Goal: Task Accomplishment & Management: Manage account settings

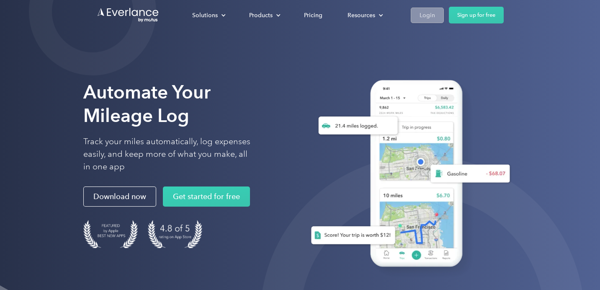
click at [431, 10] on div "Login" at bounding box center [428, 15] width 16 height 10
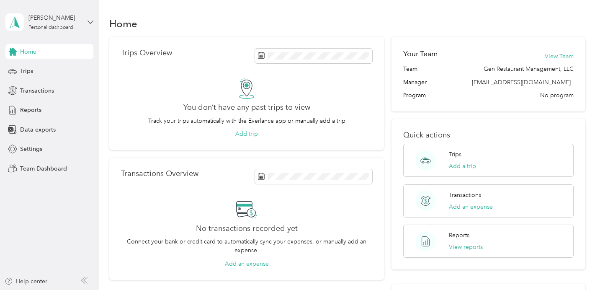
click at [89, 21] on icon at bounding box center [91, 22] width 6 height 6
click at [52, 68] on div "Team dashboard" at bounding box center [35, 66] width 45 height 9
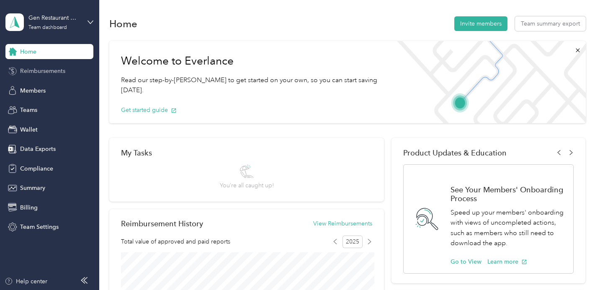
click at [41, 69] on span "Reimbursements" at bounding box center [42, 71] width 45 height 9
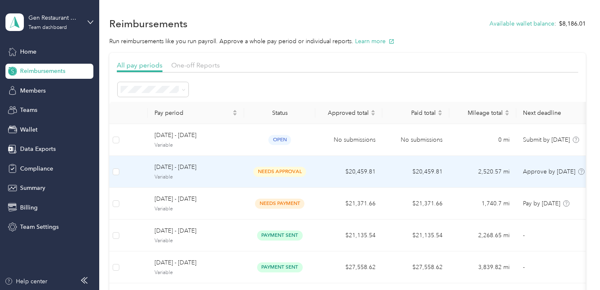
click at [204, 164] on span "[DATE] - [DATE]" at bounding box center [196, 167] width 83 height 9
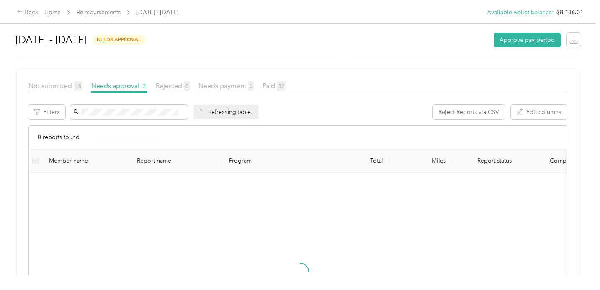
scroll to position [75, 0]
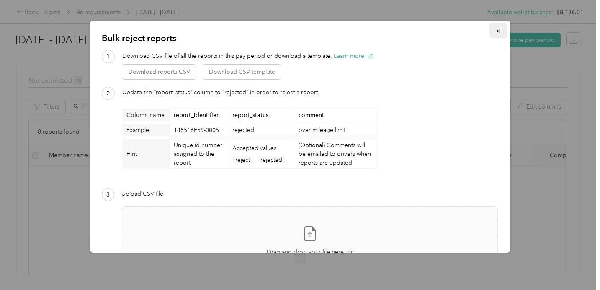
click at [501, 31] on icon "button" at bounding box center [499, 31] width 6 height 6
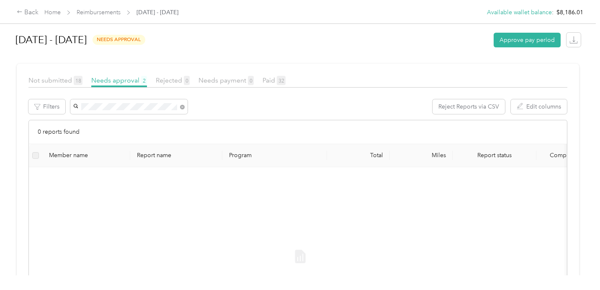
scroll to position [75, 0]
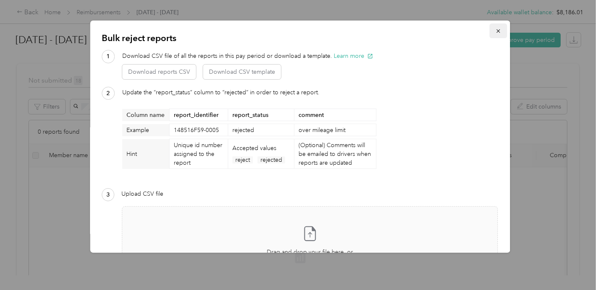
click at [500, 27] on span "button" at bounding box center [499, 30] width 6 height 7
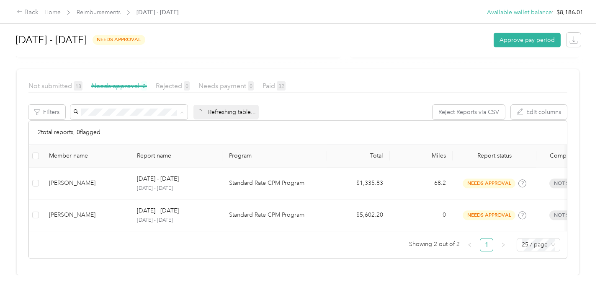
scroll to position [75, 0]
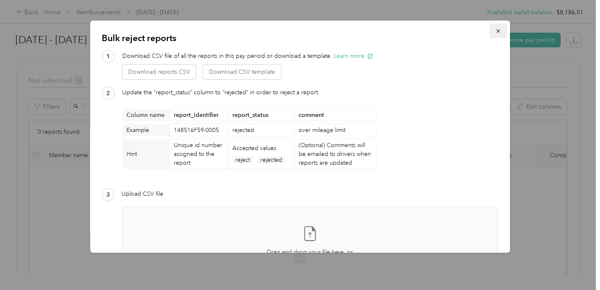
click at [501, 31] on icon "button" at bounding box center [499, 31] width 6 height 6
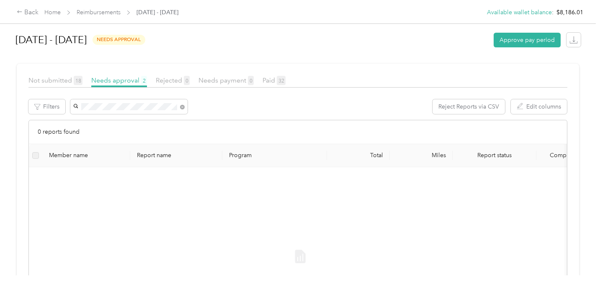
scroll to position [75, 0]
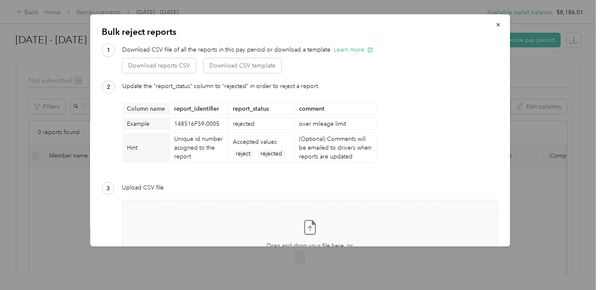
click at [178, 103] on div "Update the “report_status” column to “rejected” in order to reject a report. Co…" at bounding box center [249, 128] width 254 height 93
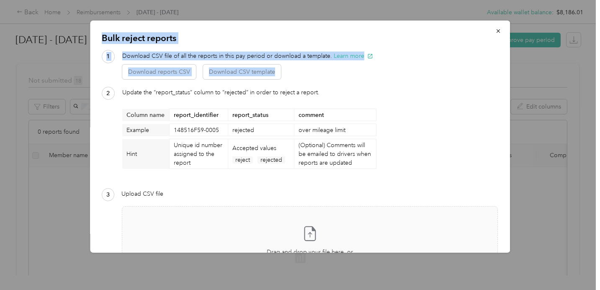
drag, startPoint x: 160, startPoint y: 29, endPoint x: 356, endPoint y: 70, distance: 200.0
click at [356, 70] on div "Bulk reject reports 1 Download CSV file of all the reports in this pay period o…" at bounding box center [300, 137] width 420 height 232
click at [499, 28] on icon "button" at bounding box center [499, 31] width 6 height 6
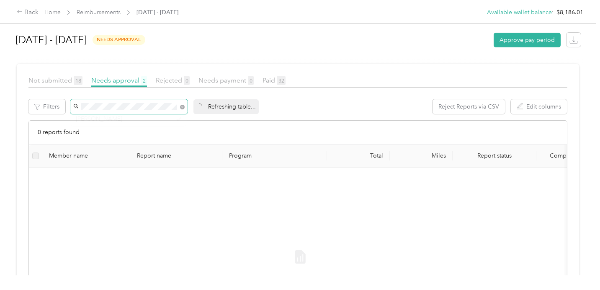
scroll to position [75, 0]
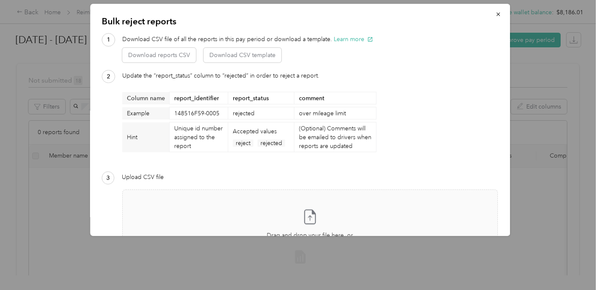
drag, startPoint x: 183, startPoint y: 106, endPoint x: 180, endPoint y: 111, distance: 5.2
click at [180, 289] on div "Jose Manzanarez Bulk reject reports 1 Download CSV file of all the reports in t…" at bounding box center [298, 290] width 596 height 0
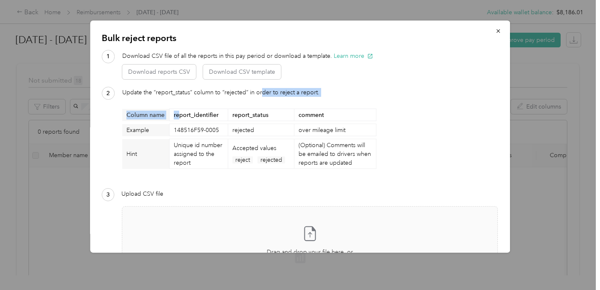
drag, startPoint x: 180, startPoint y: 111, endPoint x: 346, endPoint y: 93, distance: 167.2
click at [338, 93] on div "Update the “report_status” column to “rejected” in order to reject a report. Co…" at bounding box center [249, 134] width 254 height 93
click at [499, 31] on icon "button" at bounding box center [498, 30] width 3 height 3
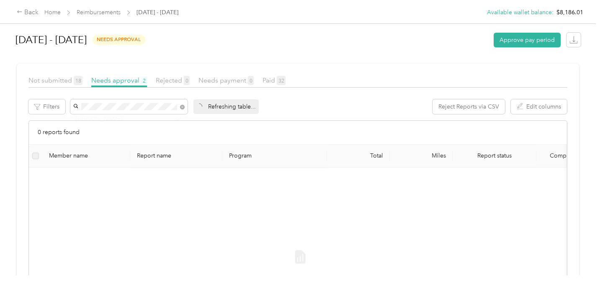
scroll to position [75, 0]
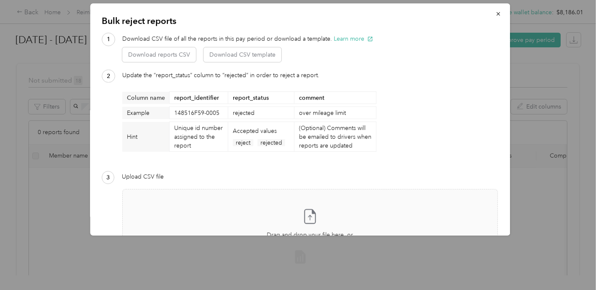
click at [183, 105] on div "Update the “report_status” column to “rejected” in order to reject a report. Co…" at bounding box center [249, 117] width 254 height 93
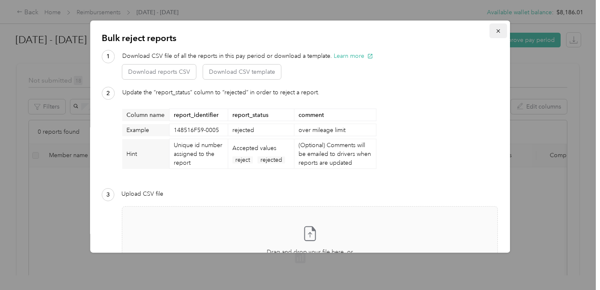
click at [500, 30] on icon "button" at bounding box center [499, 31] width 6 height 6
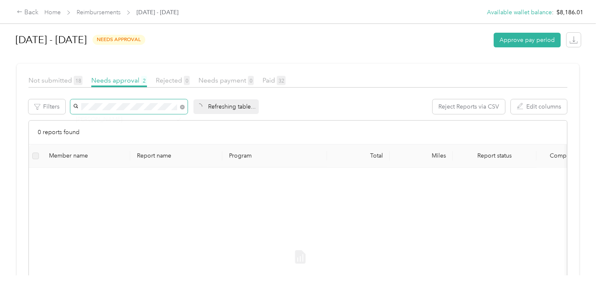
scroll to position [75, 0]
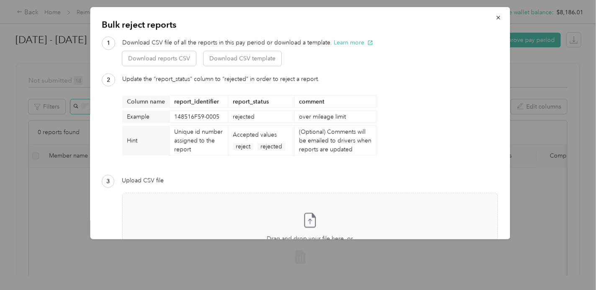
click at [180, 109] on body "Back Home Reimbursements August 25 - 31, 2025 Available wallet balance : $8,186…" at bounding box center [298, 145] width 596 height 290
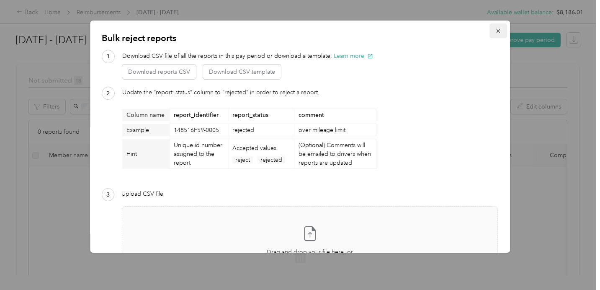
click at [496, 28] on span "button" at bounding box center [499, 30] width 6 height 7
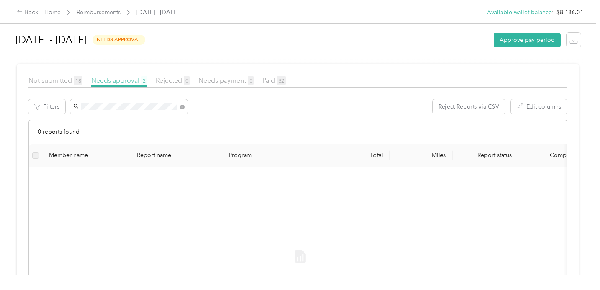
scroll to position [75, 0]
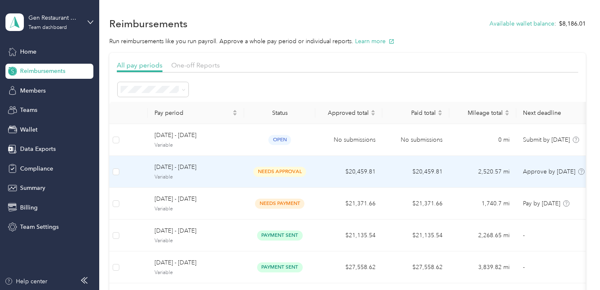
click at [167, 175] on span "Variable" at bounding box center [196, 177] width 83 height 8
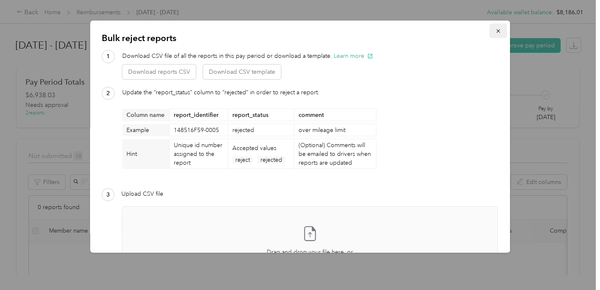
click at [499, 34] on button "button" at bounding box center [499, 30] width 18 height 15
click at [500, 33] on icon "button" at bounding box center [499, 31] width 6 height 6
click at [92, 15] on div at bounding box center [300, 145] width 600 height 290
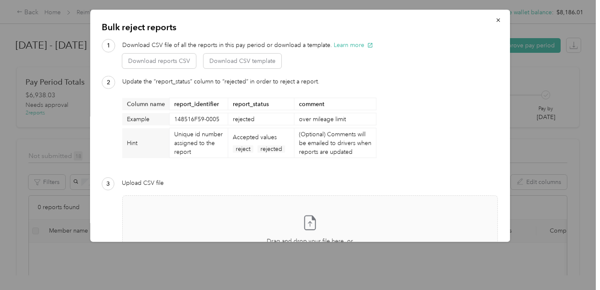
click at [92, 289] on div "Jose Manzanarez Bulk reject reports 1 Download CSV file of all the reports in t…" at bounding box center [298, 290] width 596 height 0
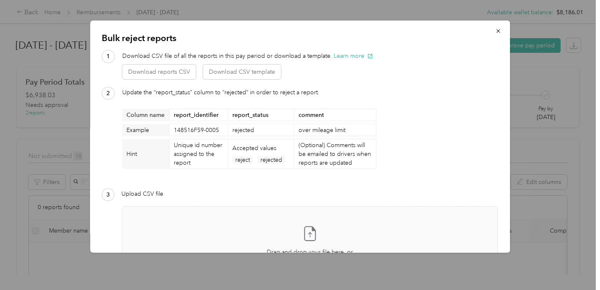
click at [92, 15] on div at bounding box center [300, 145] width 600 height 290
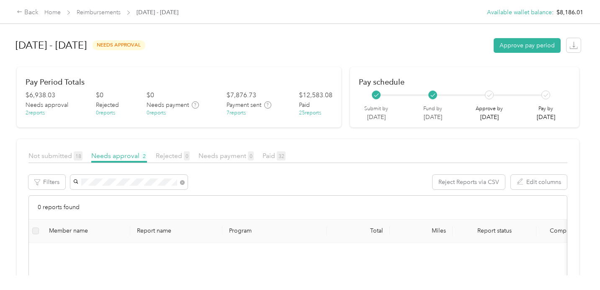
click at [92, 15] on link "Reimbursements" at bounding box center [99, 12] width 44 height 7
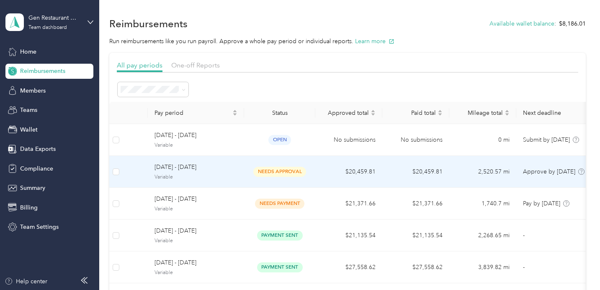
click at [193, 174] on span "Variable" at bounding box center [196, 177] width 83 height 8
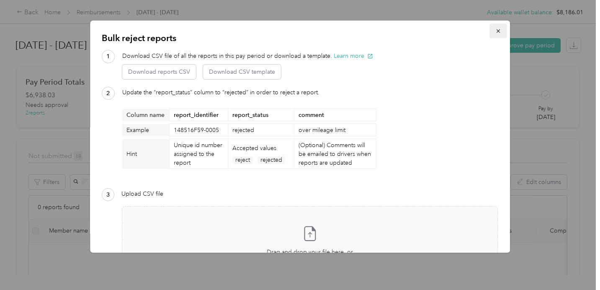
click at [497, 30] on icon "button" at bounding box center [499, 31] width 6 height 6
click at [497, 33] on icon "button" at bounding box center [499, 31] width 6 height 6
click at [502, 31] on button "button" at bounding box center [499, 30] width 18 height 15
click at [501, 32] on icon "button" at bounding box center [499, 31] width 6 height 6
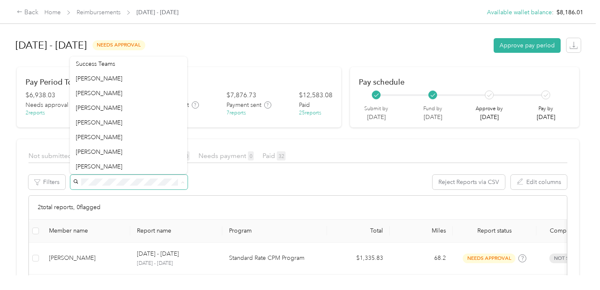
click at [219, 178] on div "Reject Reports via CSV Edit columns" at bounding box center [319, 182] width 498 height 15
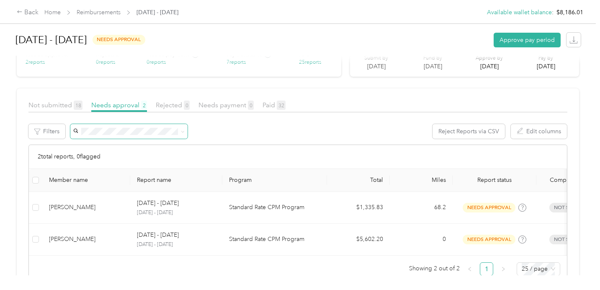
scroll to position [70, 0]
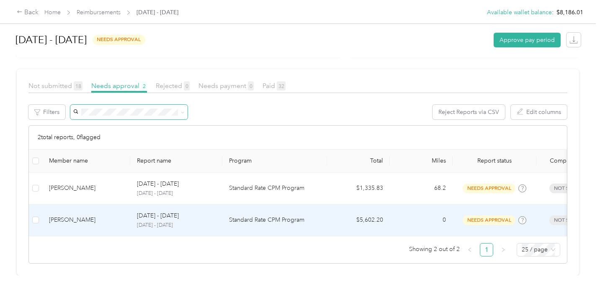
click at [250, 232] on td "Standard Rate CPM Program" at bounding box center [274, 220] width 105 height 32
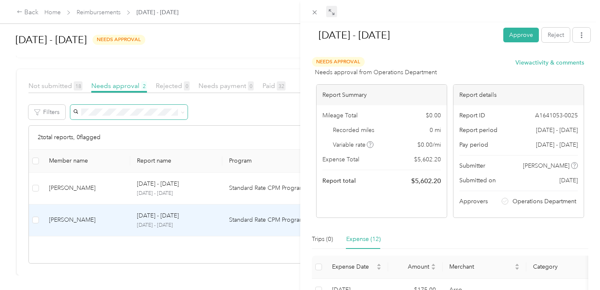
click at [332, 10] on icon at bounding box center [331, 12] width 7 height 7
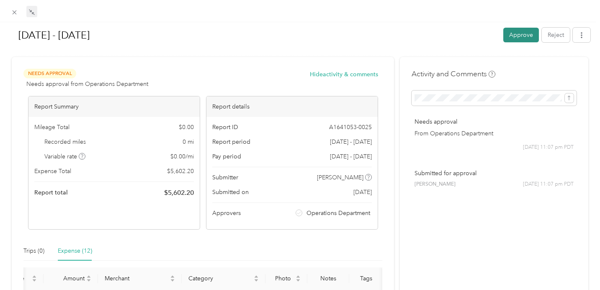
click at [521, 37] on button "Approve" at bounding box center [522, 35] width 36 height 15
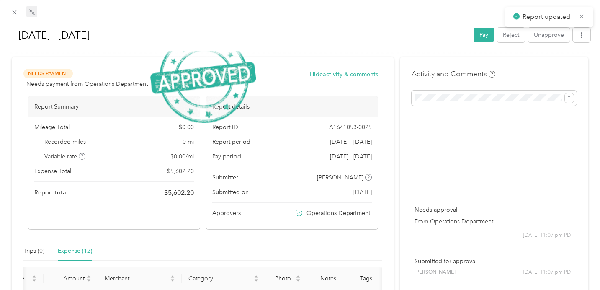
scroll to position [38, 0]
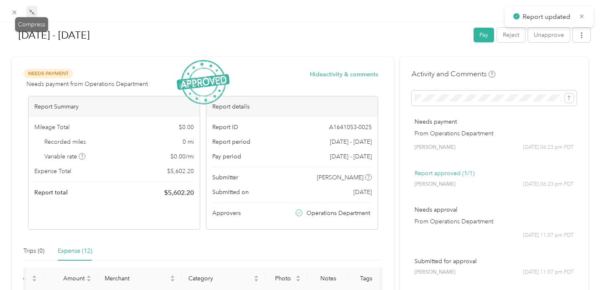
click at [31, 10] on icon at bounding box center [31, 12] width 7 height 7
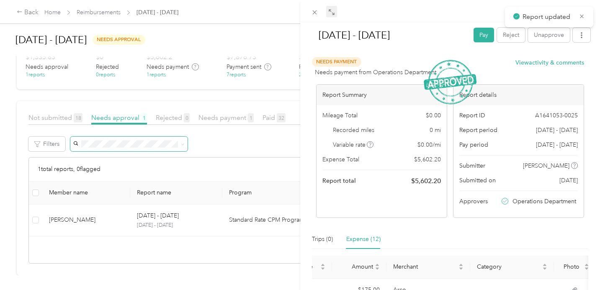
scroll to position [0, 0]
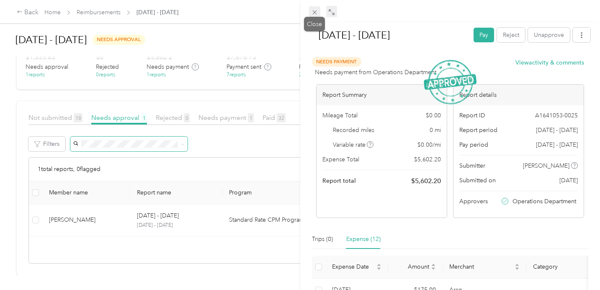
click at [313, 14] on icon at bounding box center [314, 12] width 7 height 7
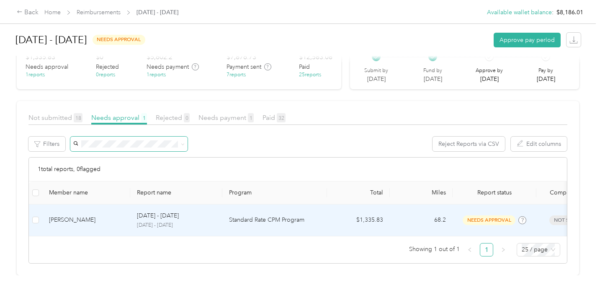
click at [233, 221] on p "Standard Rate CPM Program" at bounding box center [274, 219] width 91 height 9
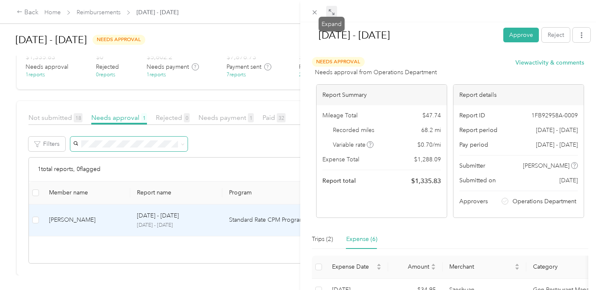
click at [331, 13] on icon at bounding box center [331, 12] width 7 height 7
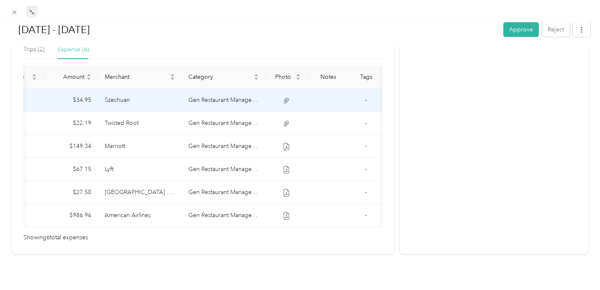
click at [285, 100] on icon at bounding box center [286, 100] width 5 height 5
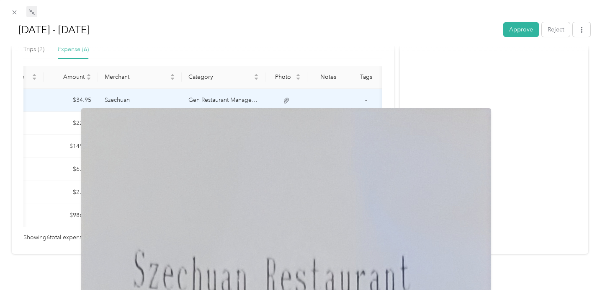
scroll to position [4, 0]
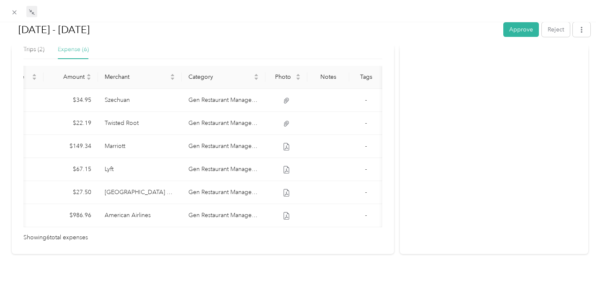
scroll to position [0, 0]
click at [521, 34] on button "Approve" at bounding box center [522, 29] width 36 height 15
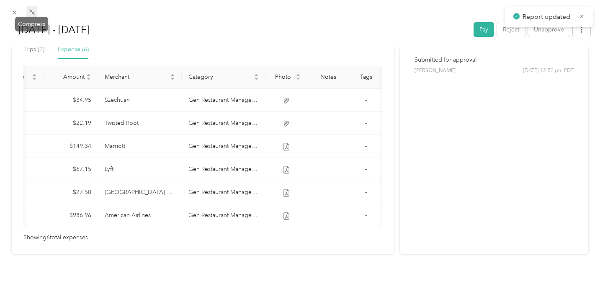
click at [31, 13] on icon at bounding box center [31, 12] width 7 height 7
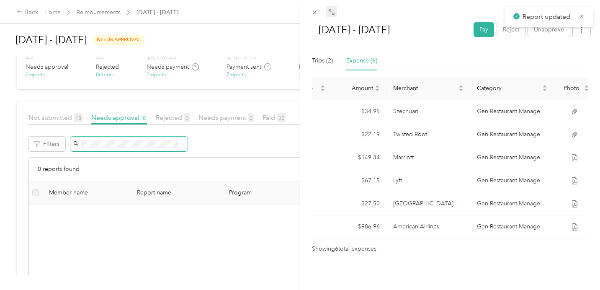
scroll to position [178, 0]
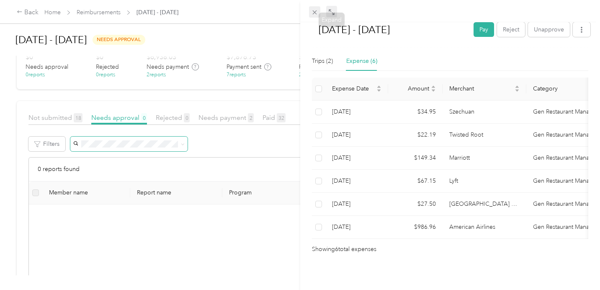
click at [316, 13] on icon at bounding box center [314, 12] width 7 height 7
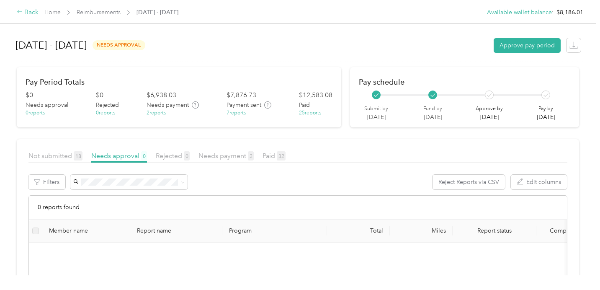
click at [35, 13] on div "Back" at bounding box center [28, 13] width 22 height 10
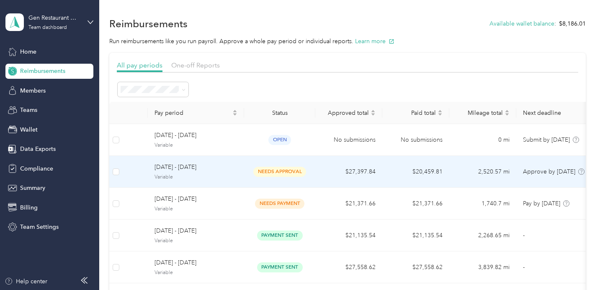
click at [236, 171] on span "[DATE] - [DATE]" at bounding box center [196, 167] width 83 height 9
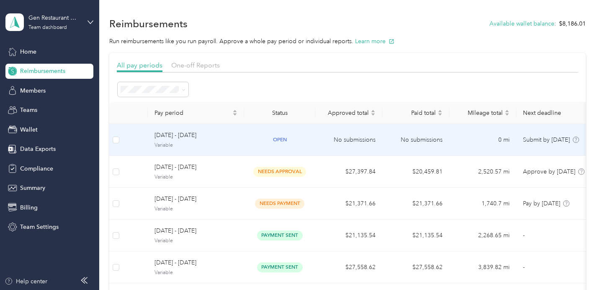
click at [227, 148] on span "Variable" at bounding box center [196, 146] width 83 height 8
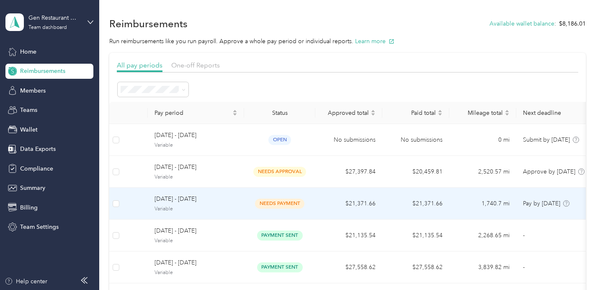
click at [226, 201] on span "[DATE] - [DATE]" at bounding box center [196, 198] width 83 height 9
